Goal: Task Accomplishment & Management: Use online tool/utility

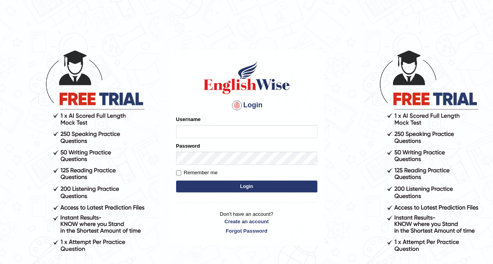
type input "Ellaine_9"
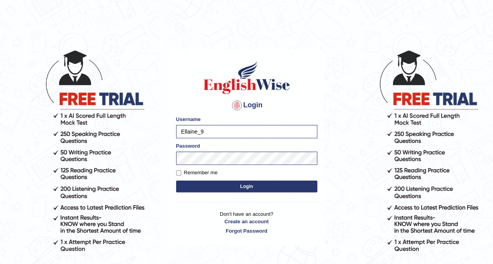
drag, startPoint x: 210, startPoint y: 187, endPoint x: 200, endPoint y: 187, distance: 9.8
click at [200, 187] on button "Login" at bounding box center [246, 187] width 141 height 12
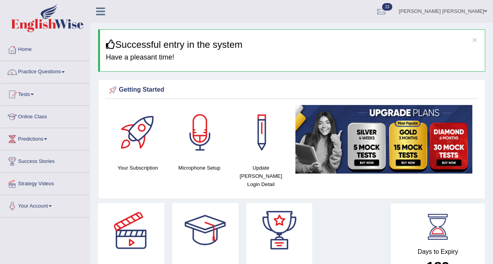
click at [27, 116] on link "Online Class" at bounding box center [44, 116] width 89 height 20
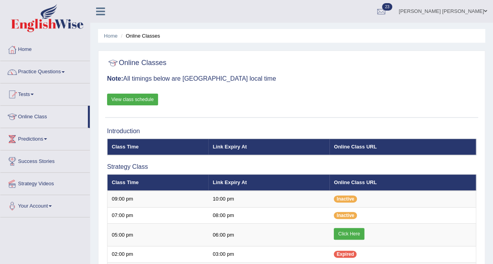
click at [348, 231] on link "Click Here" at bounding box center [349, 234] width 30 height 12
click at [345, 234] on link "Click Here" at bounding box center [349, 234] width 30 height 12
